Goal: Task Accomplishment & Management: Use online tool/utility

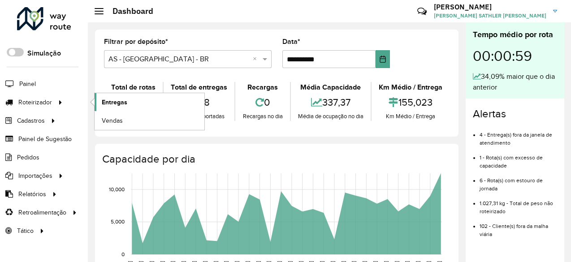
click at [121, 99] on span "Entregas" at bounding box center [115, 102] width 26 height 9
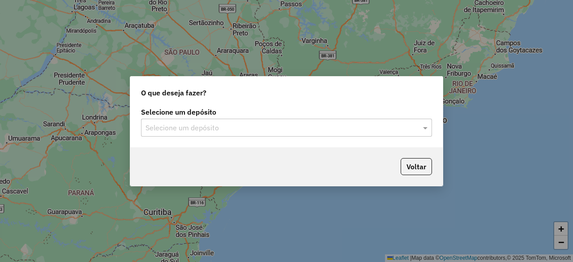
click at [196, 133] on div "Selecione um depósito" at bounding box center [286, 128] width 291 height 18
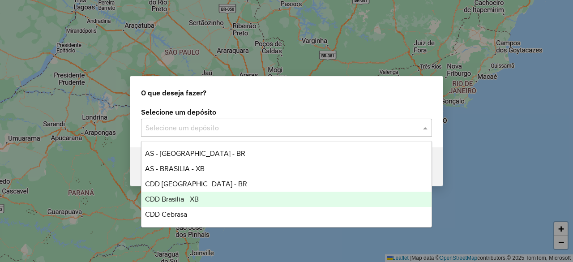
click at [197, 200] on span "CDD Brasilia - XB" at bounding box center [172, 199] width 54 height 8
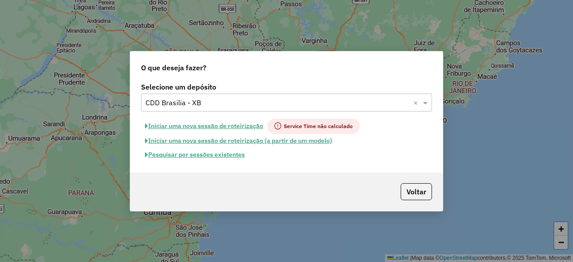
click at [224, 156] on button "Pesquisar por sessões existentes" at bounding box center [195, 155] width 108 height 14
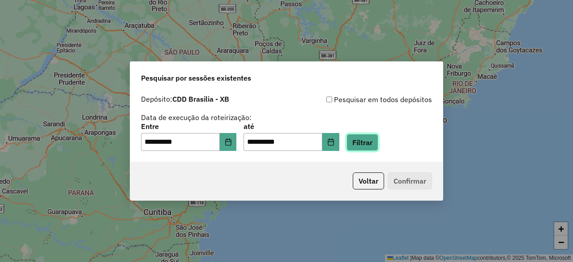
click at [376, 144] on button "Filtrar" at bounding box center [363, 142] width 32 height 17
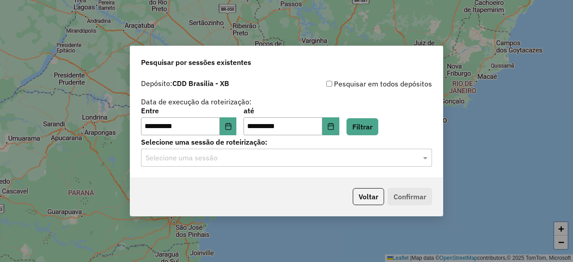
click at [262, 159] on input "text" at bounding box center [278, 158] width 264 height 11
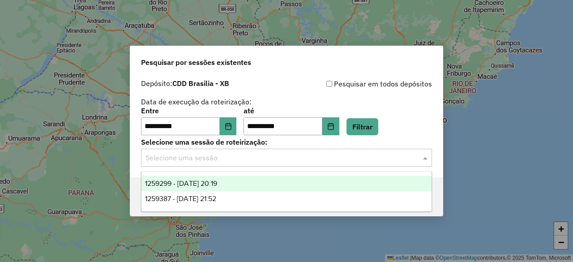
click at [202, 183] on span "1259299 - 04/09/2025 20:19" at bounding box center [181, 184] width 72 height 8
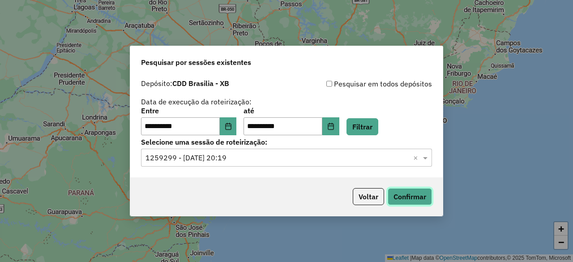
click at [422, 192] on button "Confirmar" at bounding box center [410, 196] width 44 height 17
click at [232, 161] on input "text" at bounding box center [278, 158] width 264 height 11
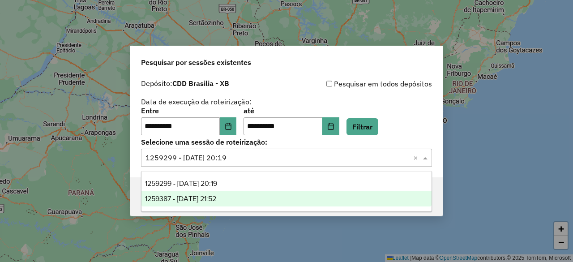
click at [216, 197] on span "1259387 - 04/09/2025 21:52" at bounding box center [180, 199] width 71 height 8
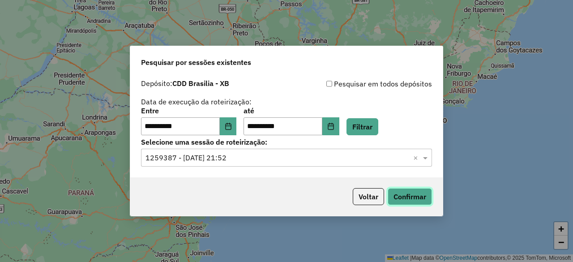
click at [406, 194] on button "Confirmar" at bounding box center [410, 196] width 44 height 17
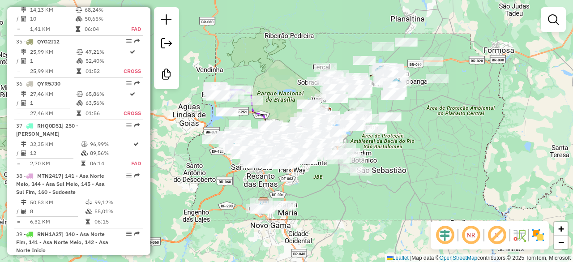
scroll to position [44, 0]
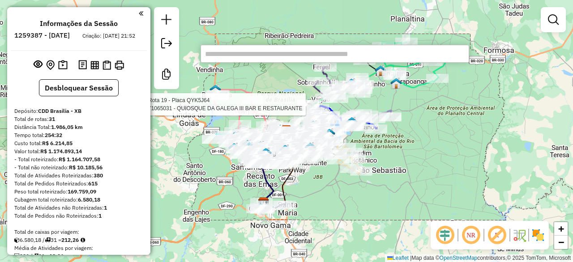
type input "*"
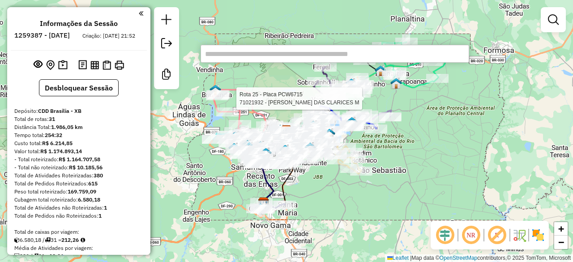
scroll to position [772, 0]
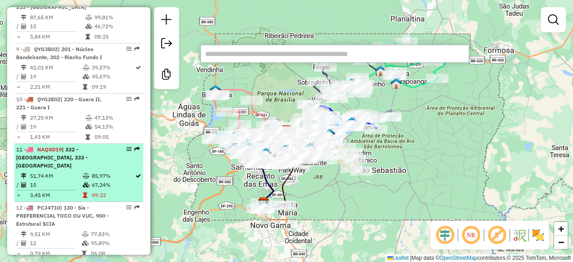
click at [91, 146] on div "11 - NAQ8D19 | 332 - Samambaia Sul, 333 - Samambaia Norte" at bounding box center [63, 158] width 95 height 24
select select "**********"
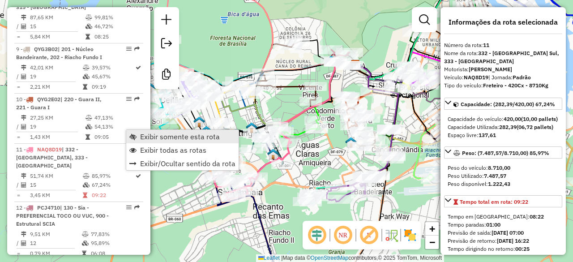
click at [176, 138] on span "Exibir somente esta rota" at bounding box center [180, 136] width 80 height 7
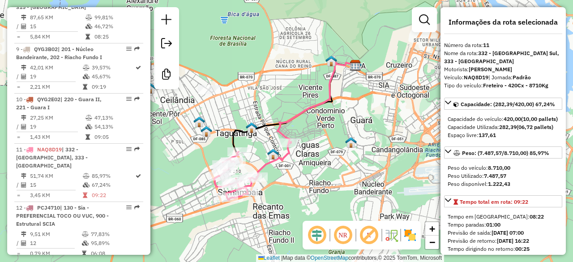
click at [343, 235] on em at bounding box center [342, 234] width 21 height 21
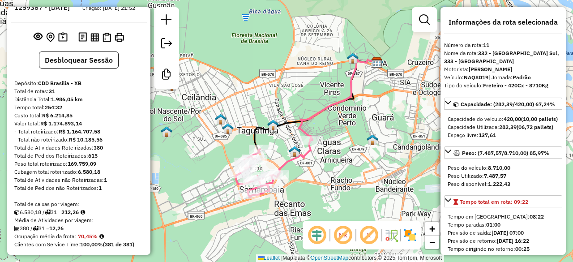
scroll to position [0, 0]
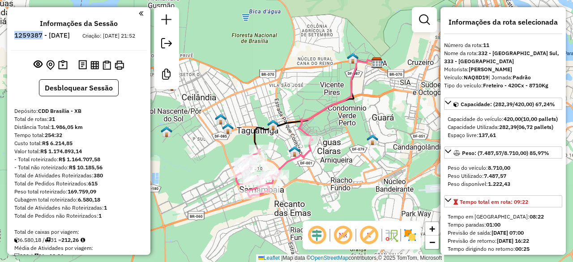
drag, startPoint x: 38, startPoint y: 33, endPoint x: 67, endPoint y: 36, distance: 29.3
click at [67, 36] on li "1259387 - 04/09/2025" at bounding box center [42, 37] width 60 height 12
copy h6 "1259387"
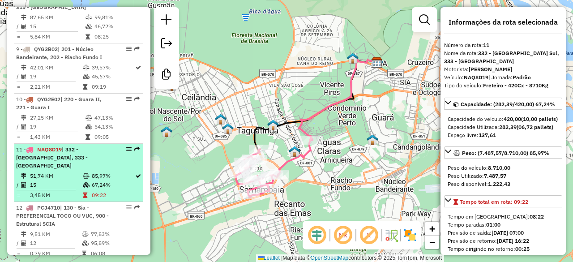
drag, startPoint x: 39, startPoint y: 131, endPoint x: 63, endPoint y: 132, distance: 24.2
click at [62, 146] on span "NAQ8D19" at bounding box center [49, 149] width 25 height 7
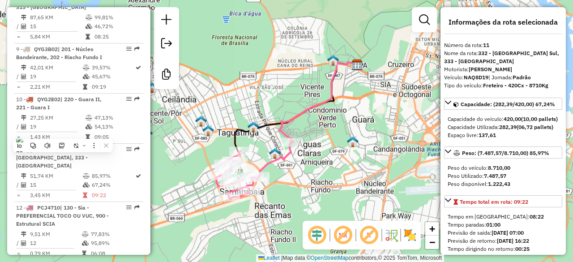
copy span "NAQ8D19"
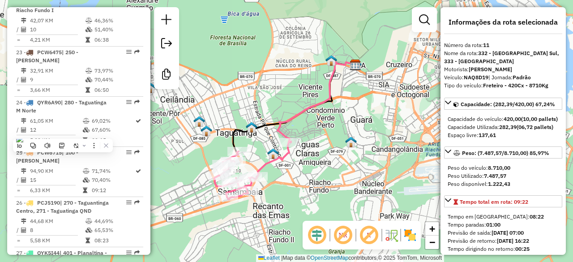
scroll to position [1523, 0]
